Goal: Information Seeking & Learning: Find specific fact

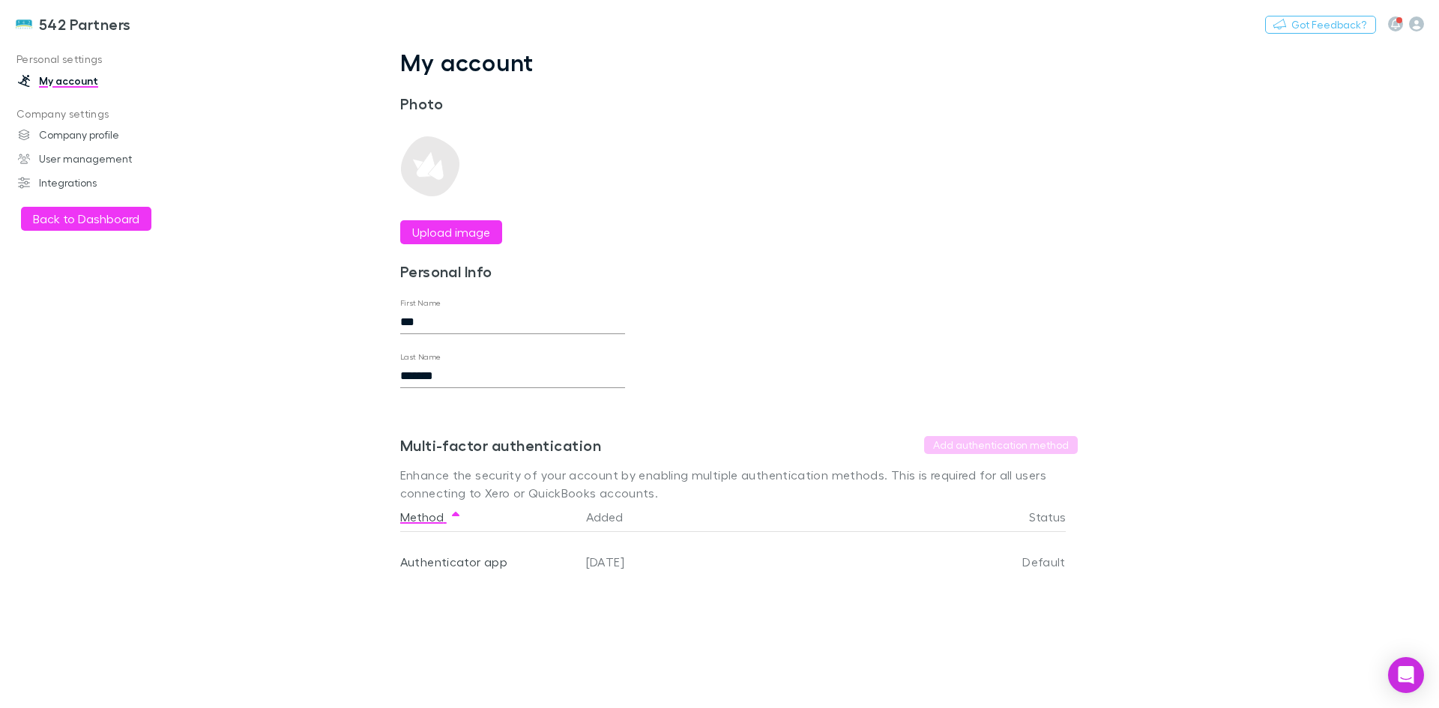
click at [65, 219] on button "Back to Dashboard" at bounding box center [86, 219] width 130 height 24
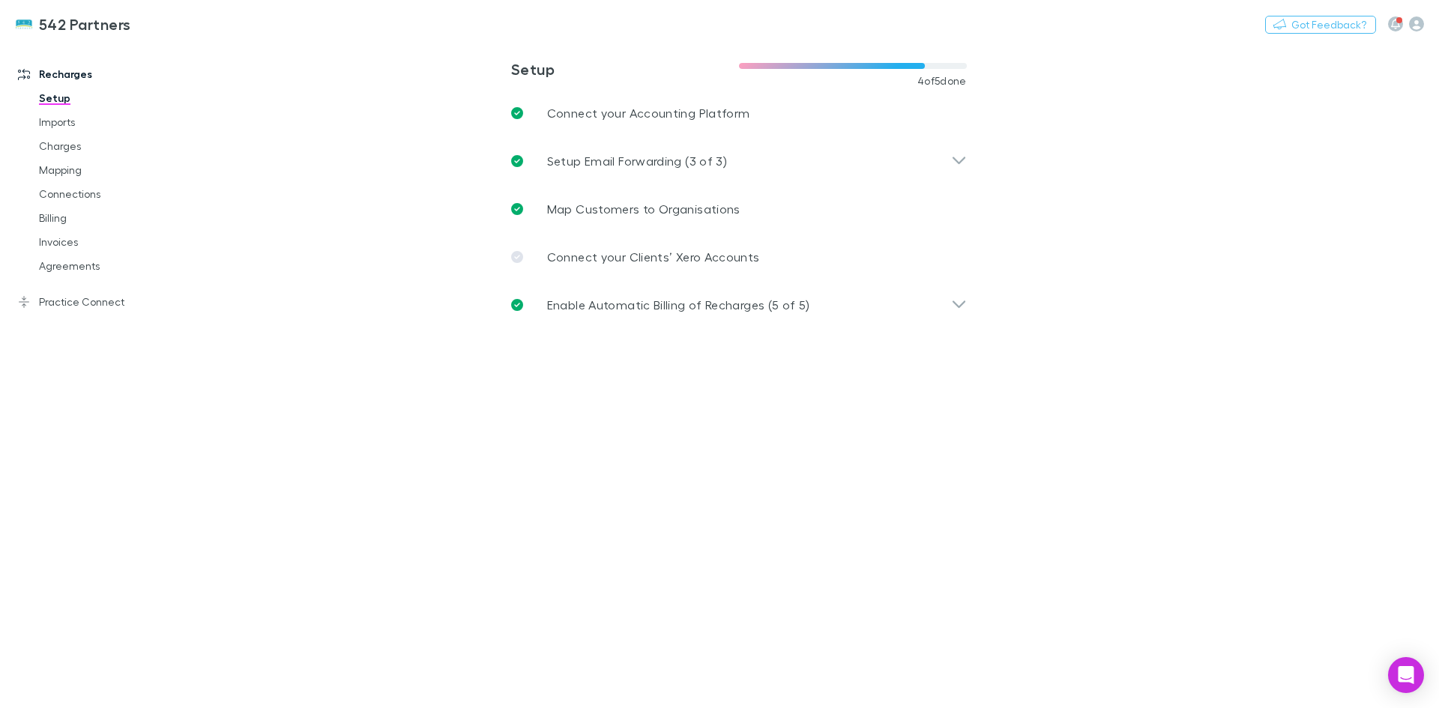
click at [60, 245] on link "Invoices" at bounding box center [113, 242] width 178 height 24
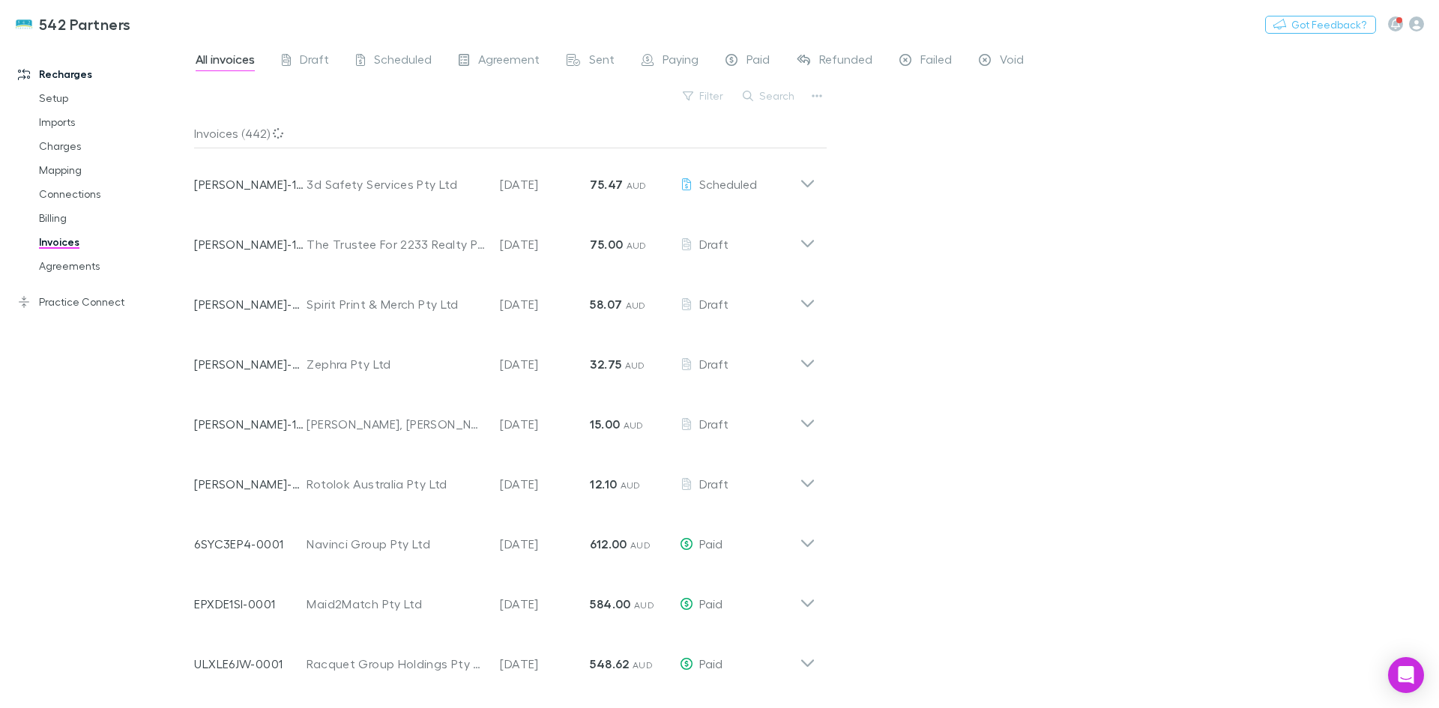
click at [780, 97] on button "Search" at bounding box center [769, 96] width 68 height 18
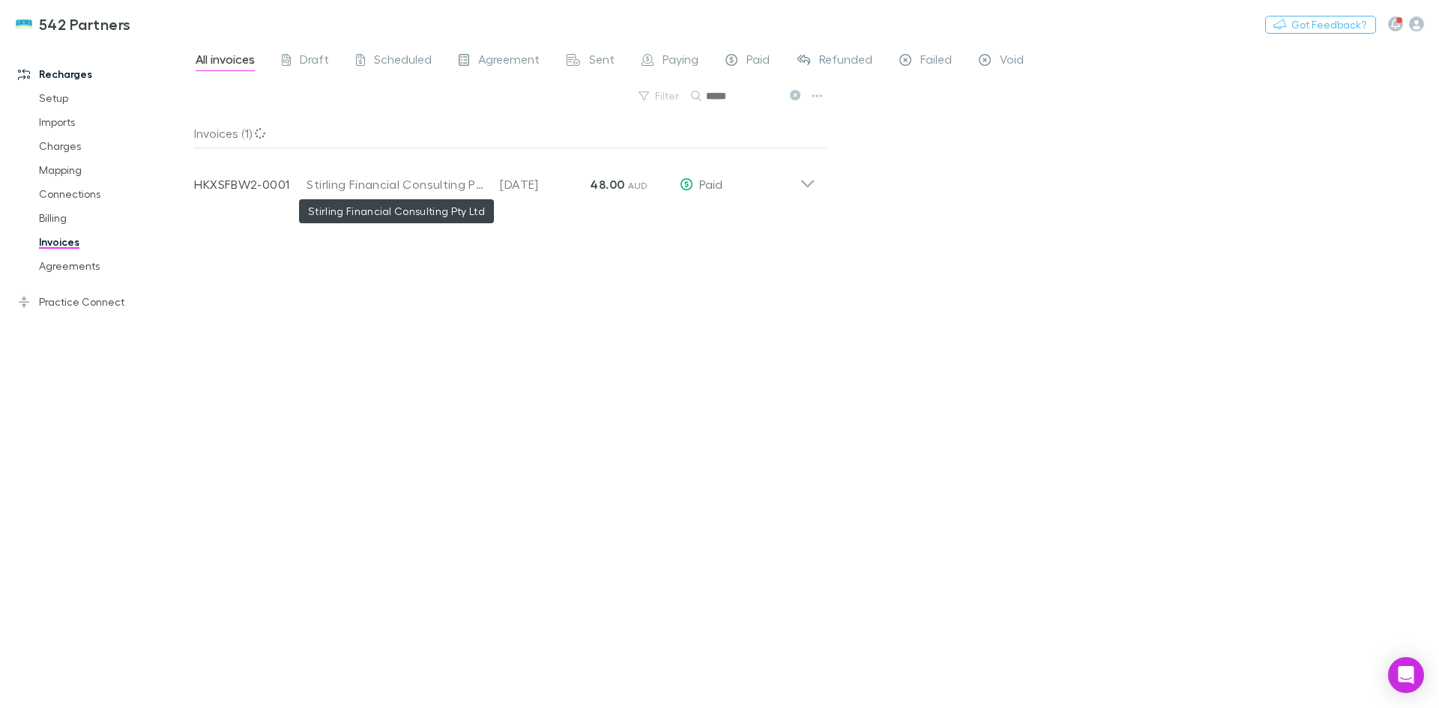
type input "*****"
click at [313, 176] on div "Stirling Financial Consulting Pty Ltd" at bounding box center [396, 184] width 178 height 18
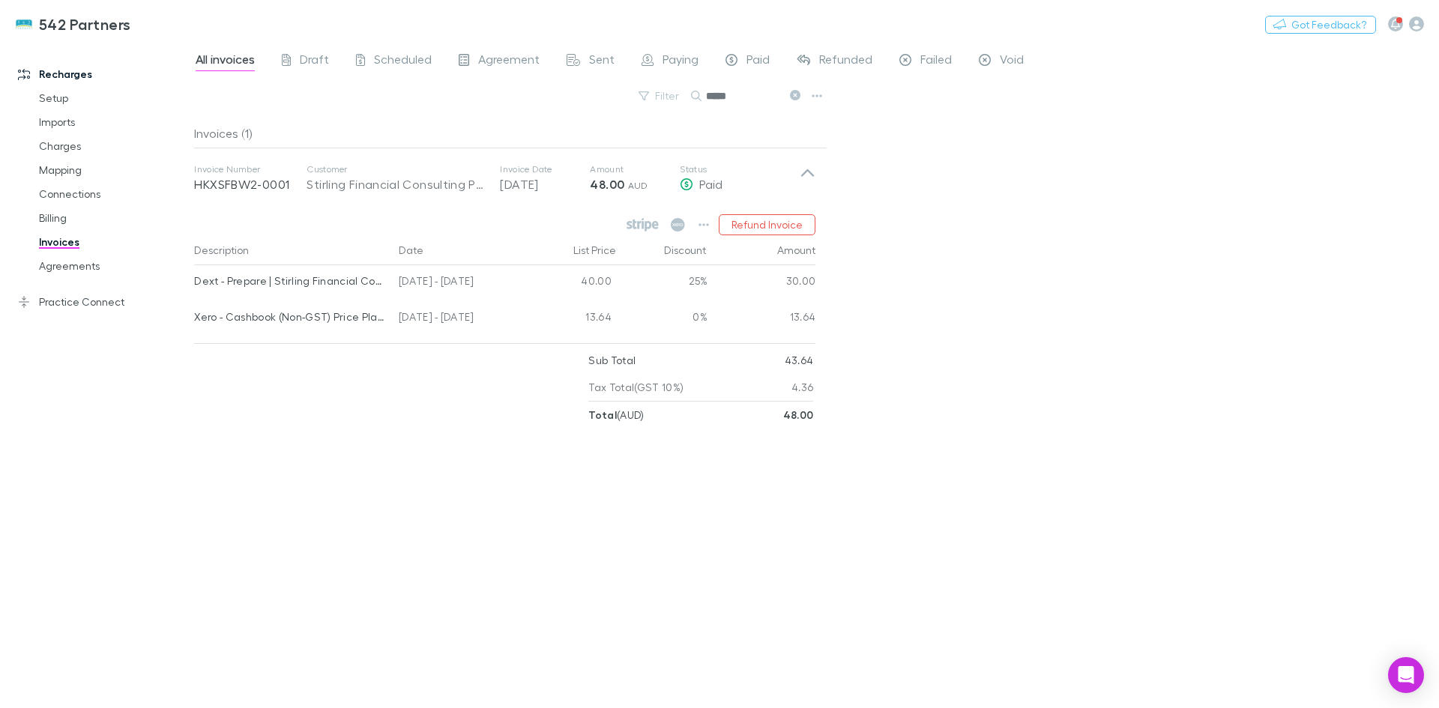
click at [49, 241] on link "Invoices" at bounding box center [113, 242] width 178 height 24
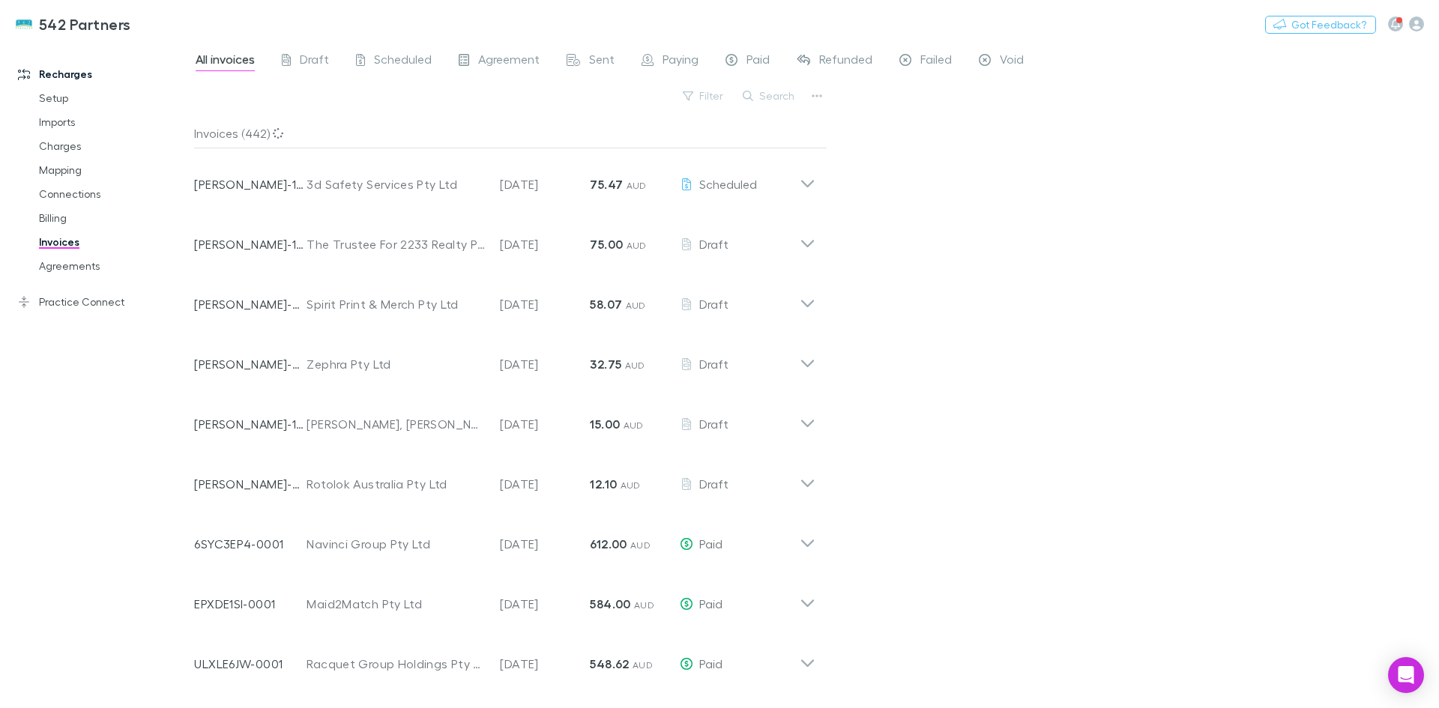
drag, startPoint x: 777, startPoint y: 94, endPoint x: 795, endPoint y: 64, distance: 34.3
click at [792, 68] on div "All invoices Draft Scheduled Agreement Sent Paying Paid Refunded Failed Void Fi…" at bounding box center [816, 375] width 1245 height 666
click at [777, 102] on button "Search" at bounding box center [769, 96] width 68 height 18
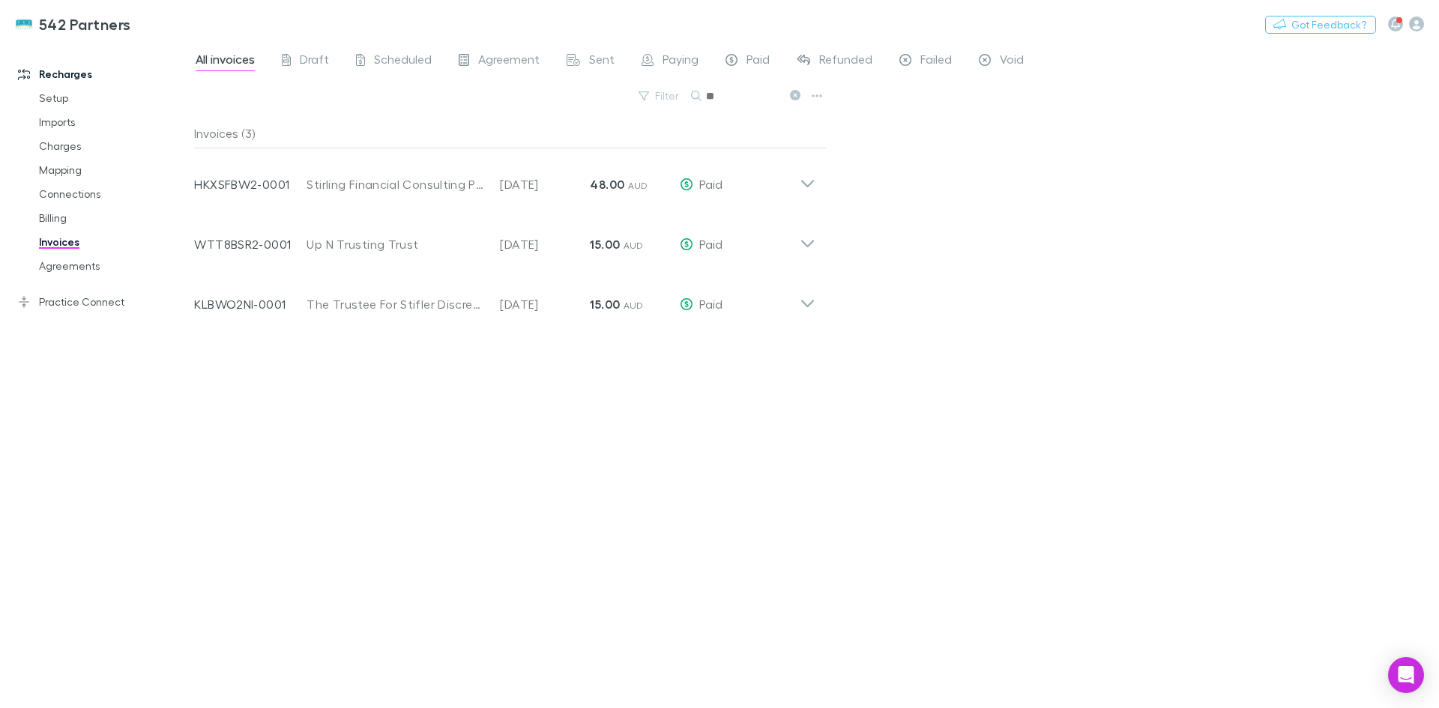
type input "*"
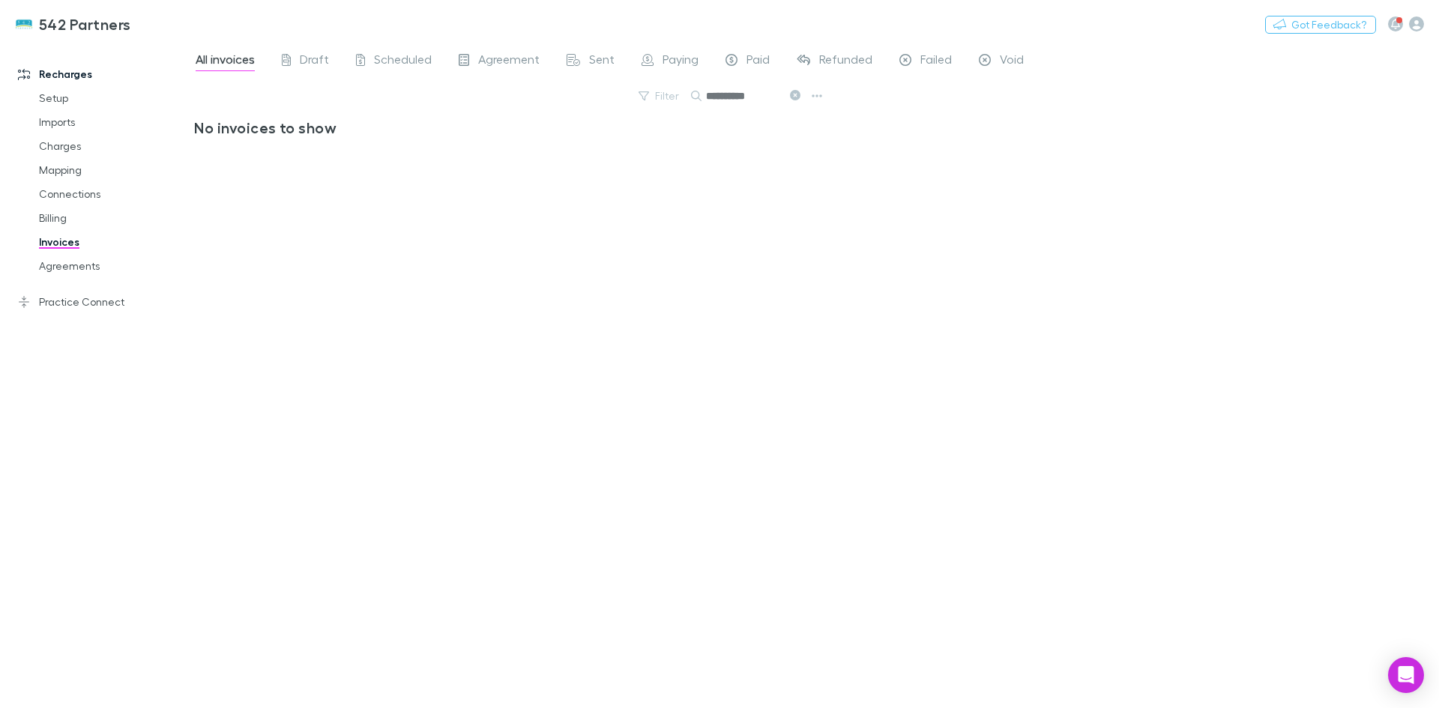
type input "**********"
